Goal: Check status: Check status

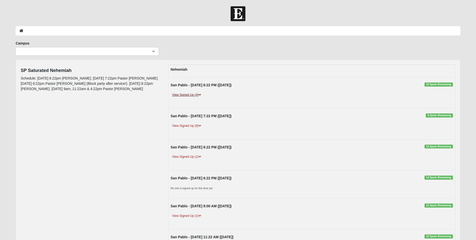
click at [199, 95] on icon at bounding box center [200, 94] width 3 height 3
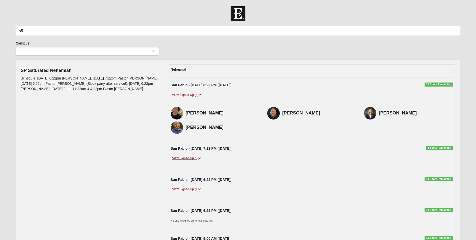
click at [199, 157] on link "View Signed Up (6)" at bounding box center [187, 157] width 32 height 5
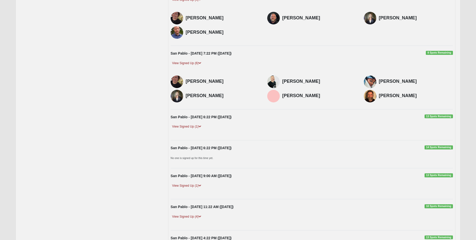
scroll to position [100, 0]
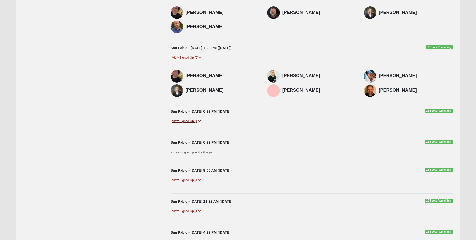
click at [201, 120] on icon at bounding box center [200, 120] width 3 height 3
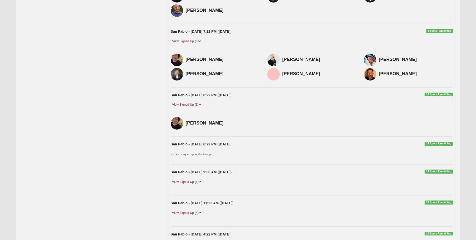
scroll to position [151, 0]
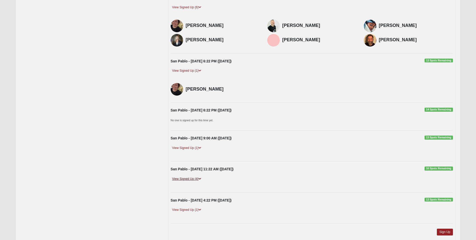
click at [201, 178] on icon at bounding box center [200, 178] width 3 height 3
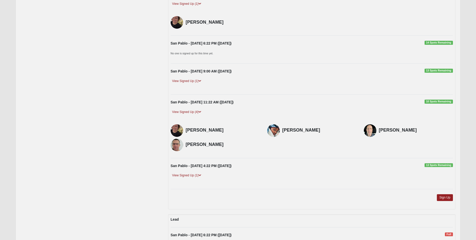
scroll to position [226, 0]
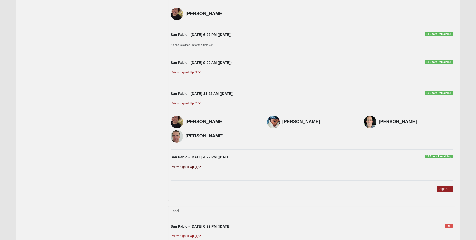
click at [200, 166] on icon at bounding box center [200, 166] width 3 height 3
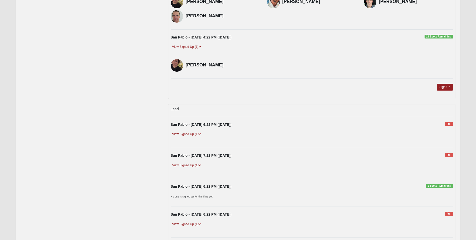
scroll to position [351, 0]
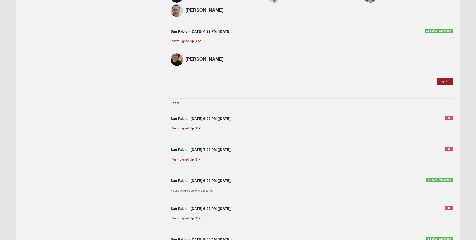
click at [201, 128] on icon at bounding box center [200, 128] width 3 height 3
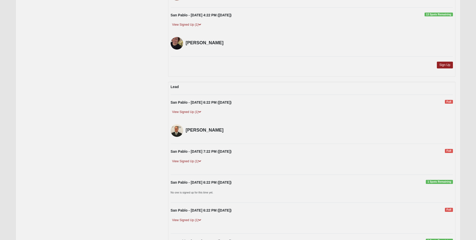
scroll to position [377, 0]
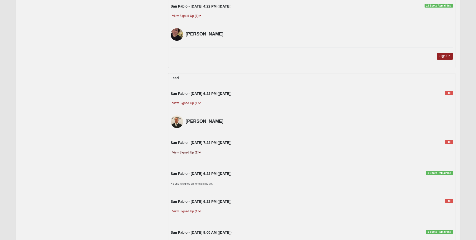
click at [200, 152] on icon at bounding box center [200, 152] width 3 height 3
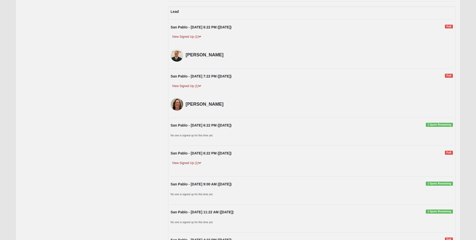
scroll to position [452, 0]
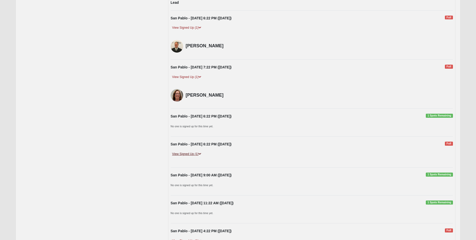
click at [201, 154] on icon at bounding box center [200, 153] width 3 height 3
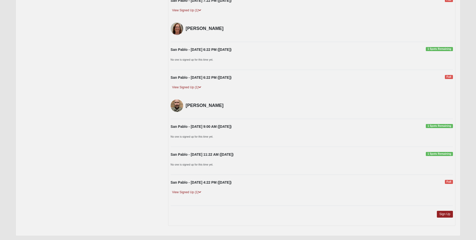
scroll to position [527, 0]
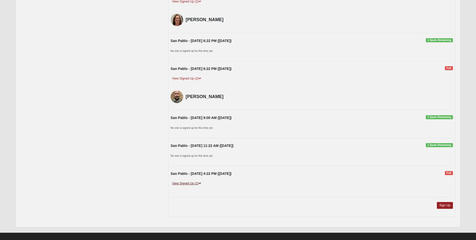
click at [201, 184] on icon at bounding box center [200, 183] width 3 height 3
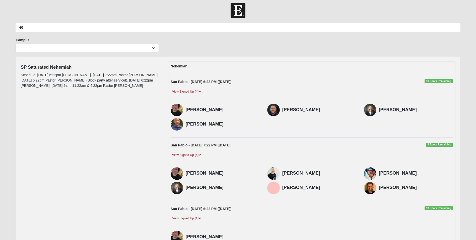
scroll to position [0, 0]
